Goal: Navigation & Orientation: Find specific page/section

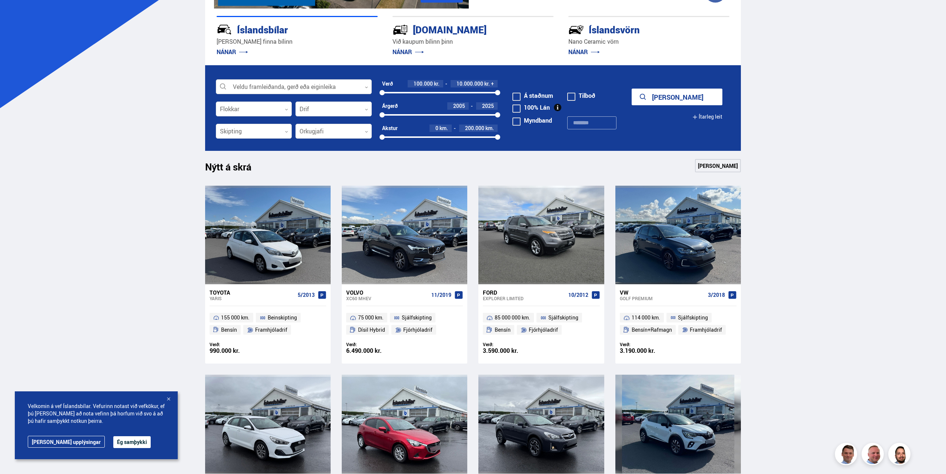
click at [344, 87] on div at bounding box center [294, 87] width 156 height 15
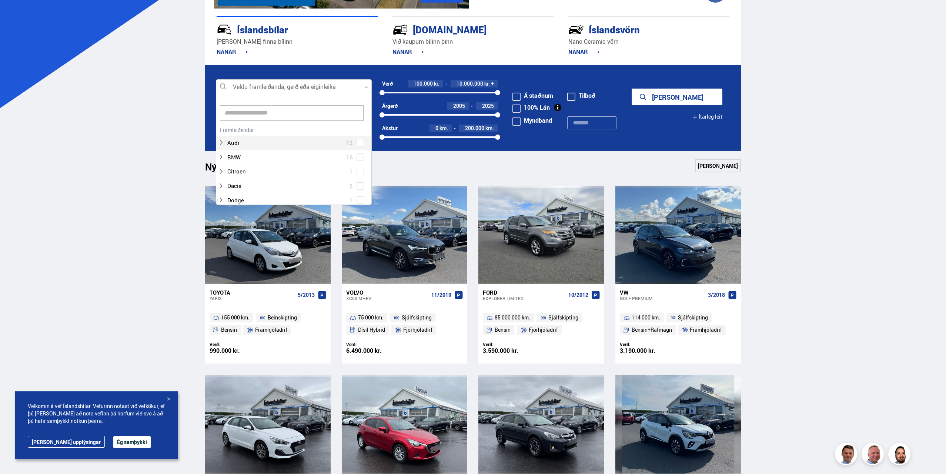
scroll to position [110, 154]
click at [344, 87] on div at bounding box center [294, 87] width 156 height 15
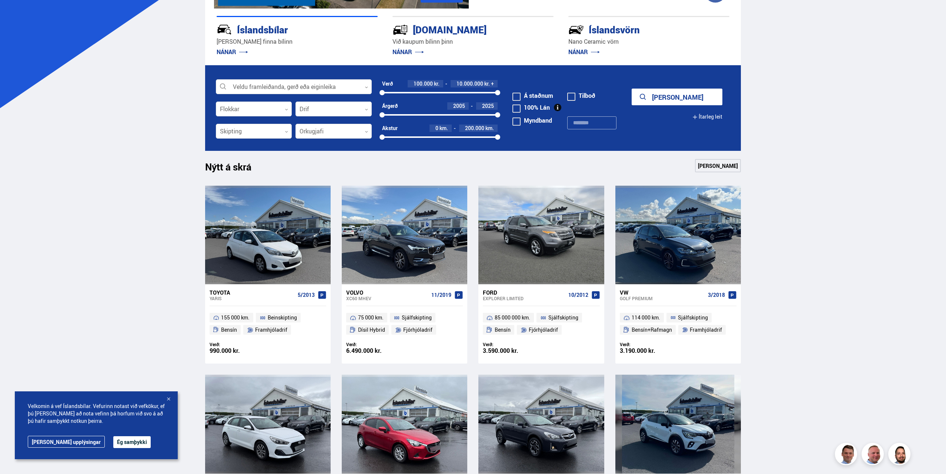
click at [667, 88] on form "Veldu framleiðanda, gerð eða eiginleika 0 Flokkar 0 Drif 0 Verð 100.000 kr. 10.…" at bounding box center [473, 108] width 536 height 86
click at [668, 92] on button "[PERSON_NAME]" at bounding box center [677, 97] width 91 height 17
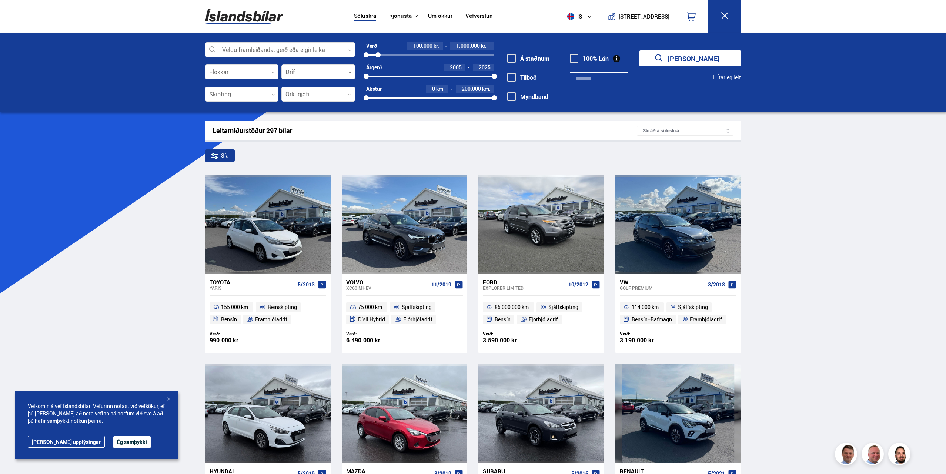
drag, startPoint x: 495, startPoint y: 54, endPoint x: 378, endPoint y: 57, distance: 117.1
click at [378, 57] on div at bounding box center [377, 54] width 5 height 5
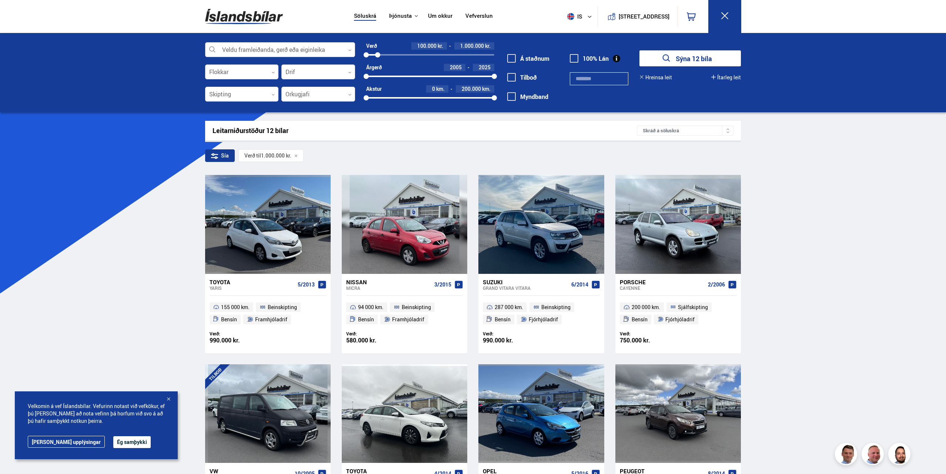
click at [274, 51] on div at bounding box center [280, 50] width 150 height 15
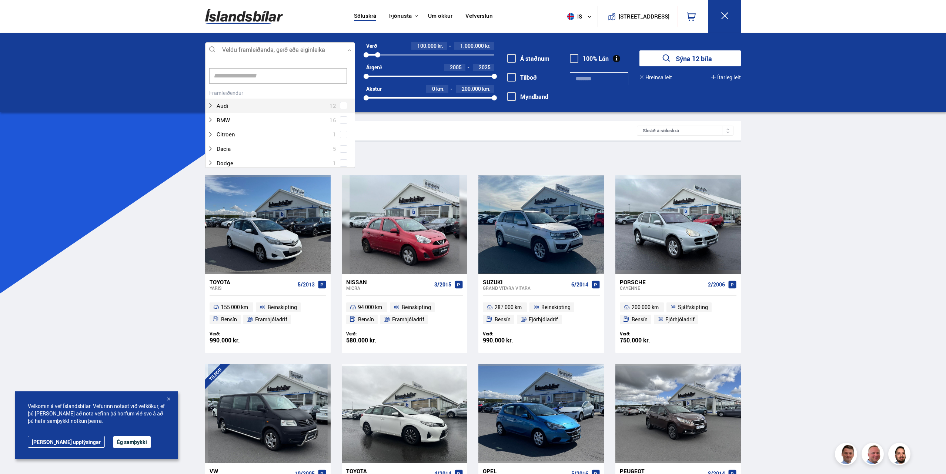
scroll to position [110, 148]
click at [658, 59] on button "Sýna 12 bíla" at bounding box center [689, 58] width 101 height 16
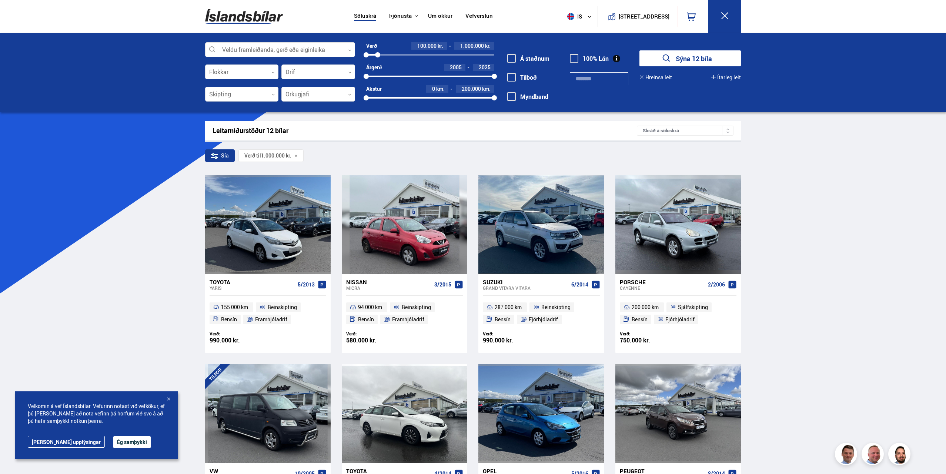
click at [668, 127] on div "Skráð á söluskrá" at bounding box center [685, 131] width 97 height 10
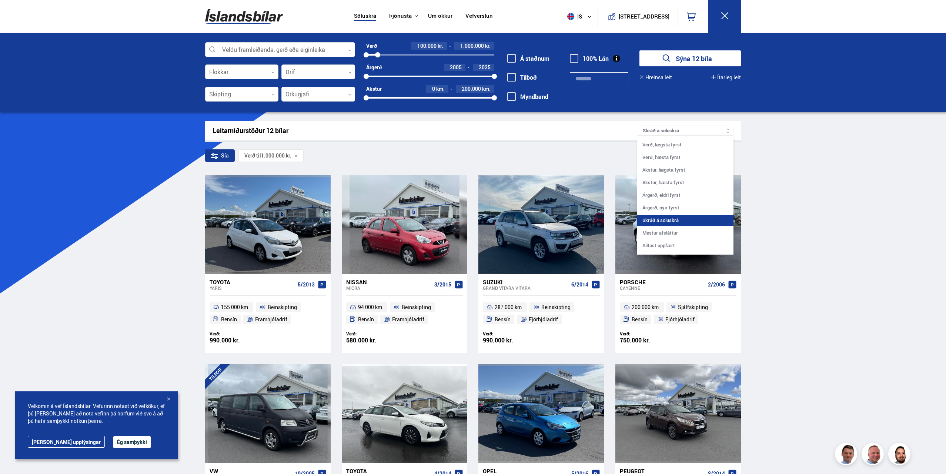
click at [668, 127] on div "Skráð á söluskrá" at bounding box center [685, 131] width 97 height 10
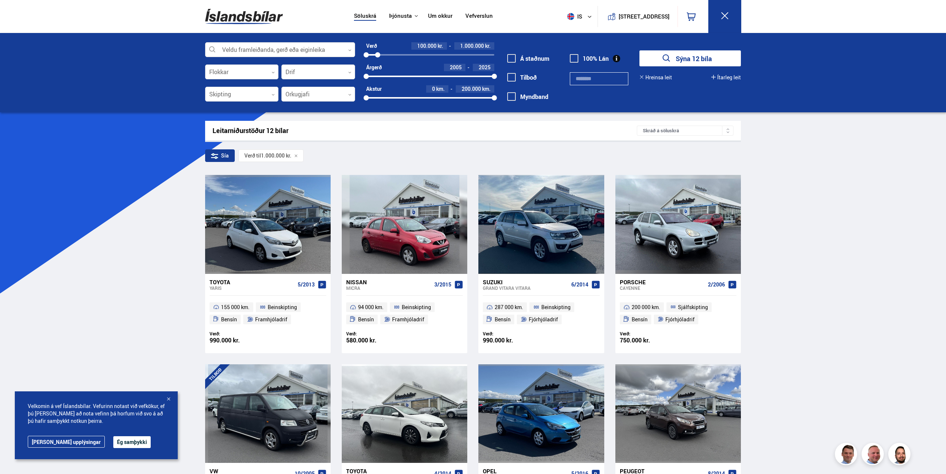
click at [222, 156] on div "Sía" at bounding box center [220, 155] width 30 height 13
